Goal: Transaction & Acquisition: Purchase product/service

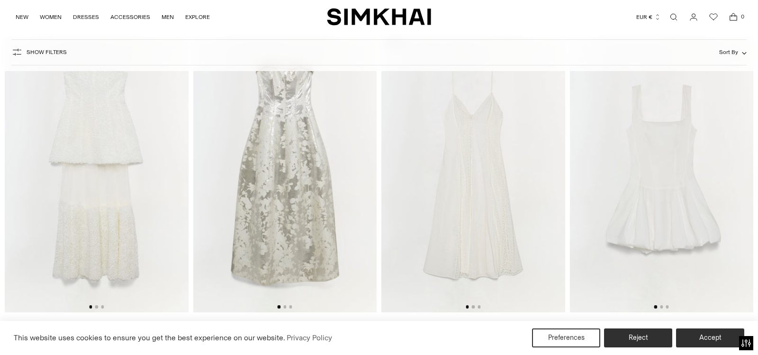
scroll to position [1072, 0]
click at [332, 149] on img at bounding box center [285, 172] width 184 height 275
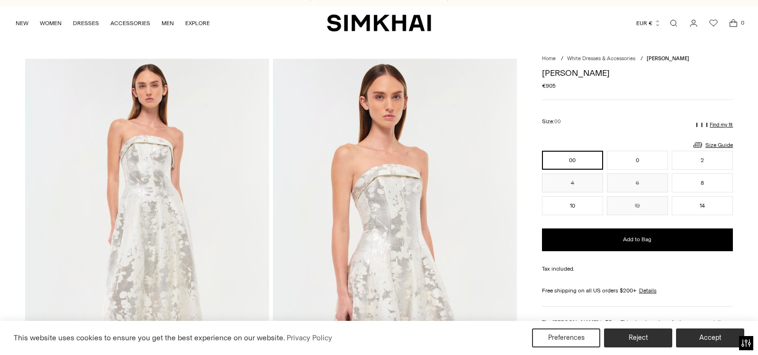
scroll to position [7, 0]
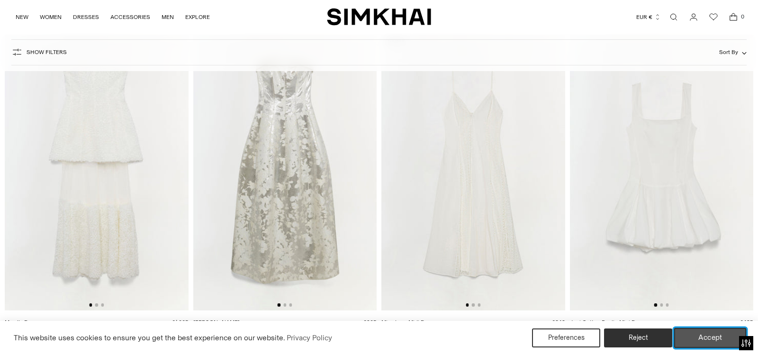
click at [703, 334] on button "Accept" at bounding box center [710, 338] width 72 height 20
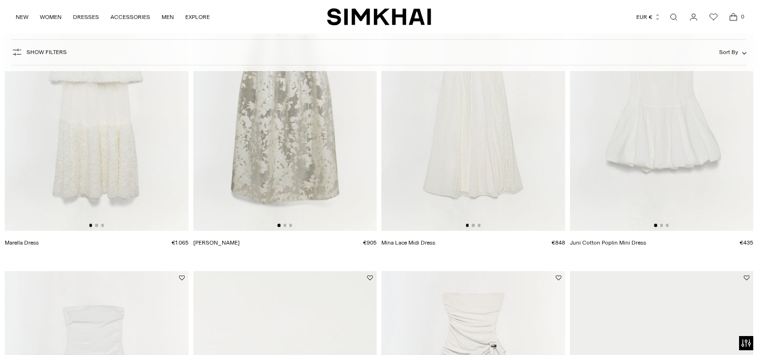
scroll to position [1008, 0]
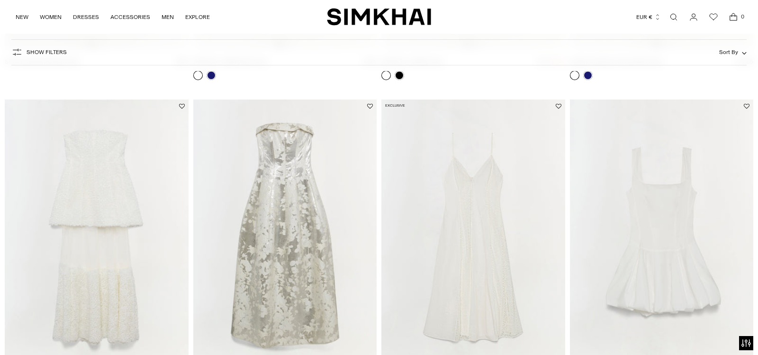
click at [116, 188] on img at bounding box center [97, 236] width 184 height 275
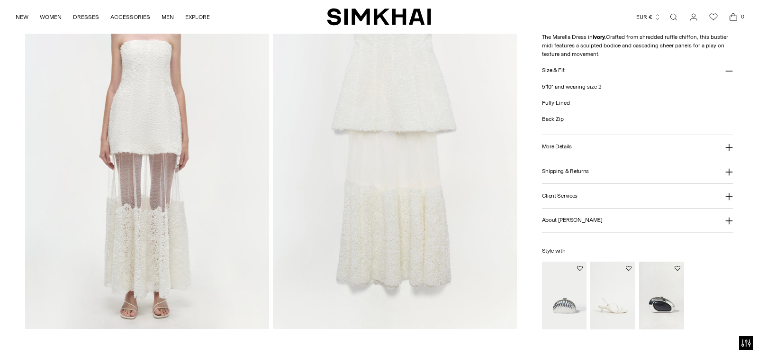
scroll to position [1218, 0]
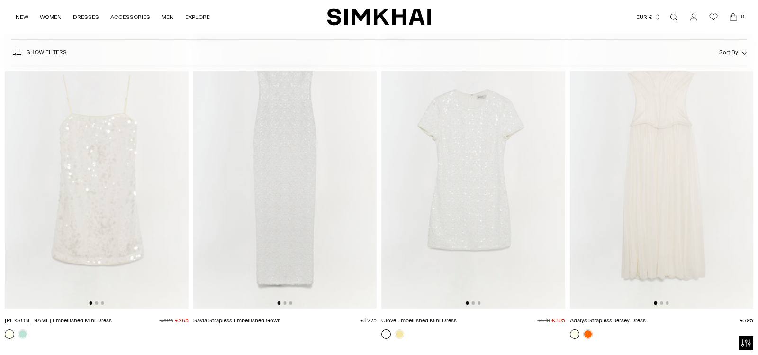
scroll to position [2347, 0]
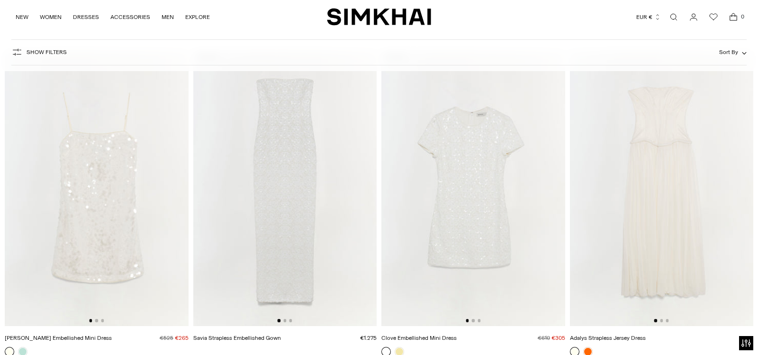
click at [293, 162] on img at bounding box center [285, 188] width 184 height 275
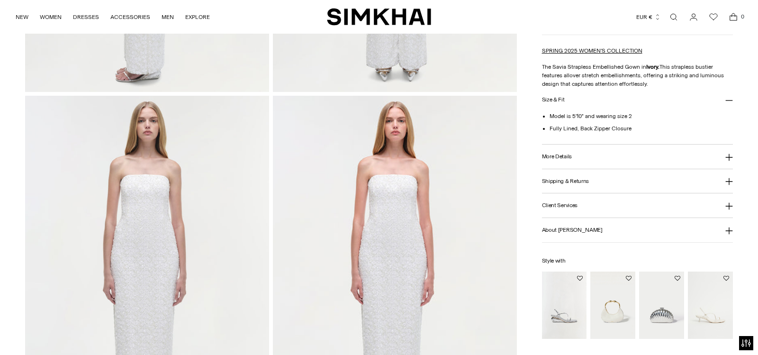
scroll to position [753, 0]
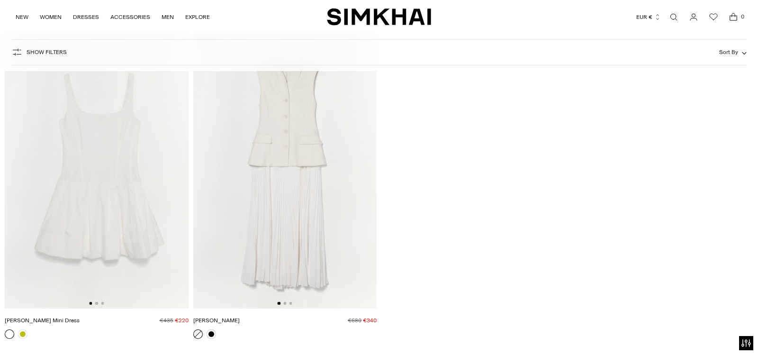
scroll to position [5590, 0]
